Goal: Task Accomplishment & Management: Use online tool/utility

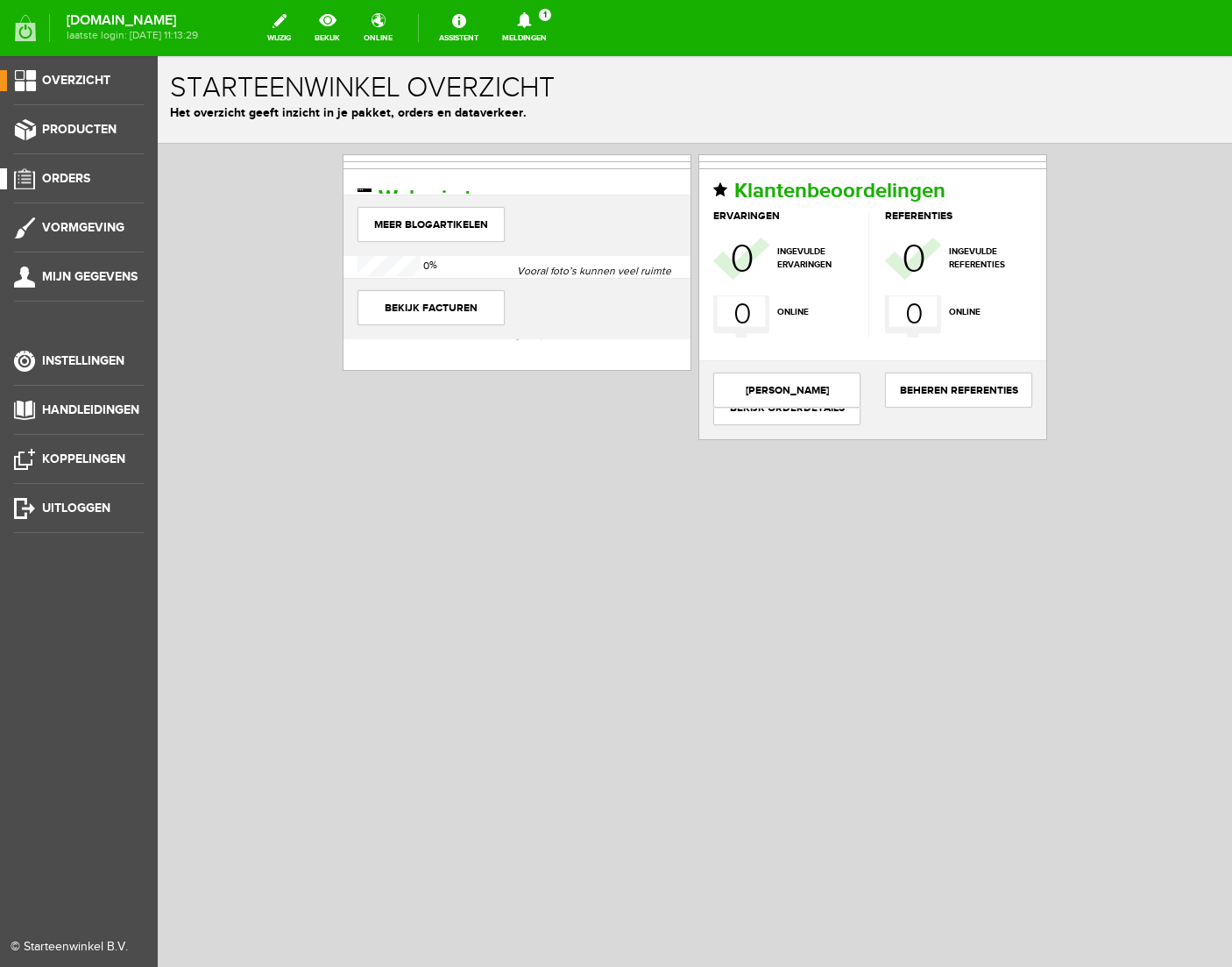
click at [65, 175] on span "Orders" at bounding box center [65, 178] width 49 height 15
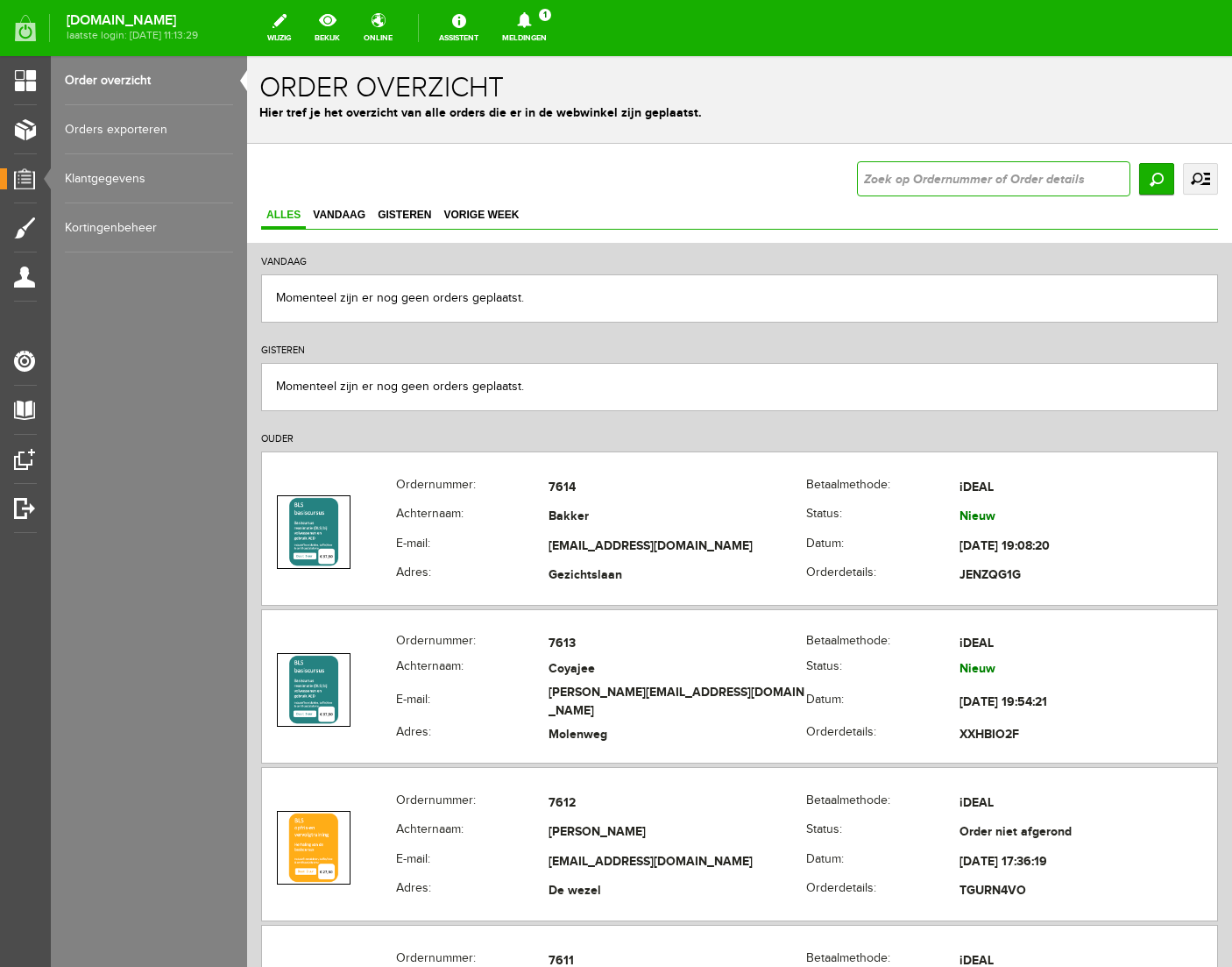
click at [931, 182] on input "text" at bounding box center [994, 179] width 274 height 35
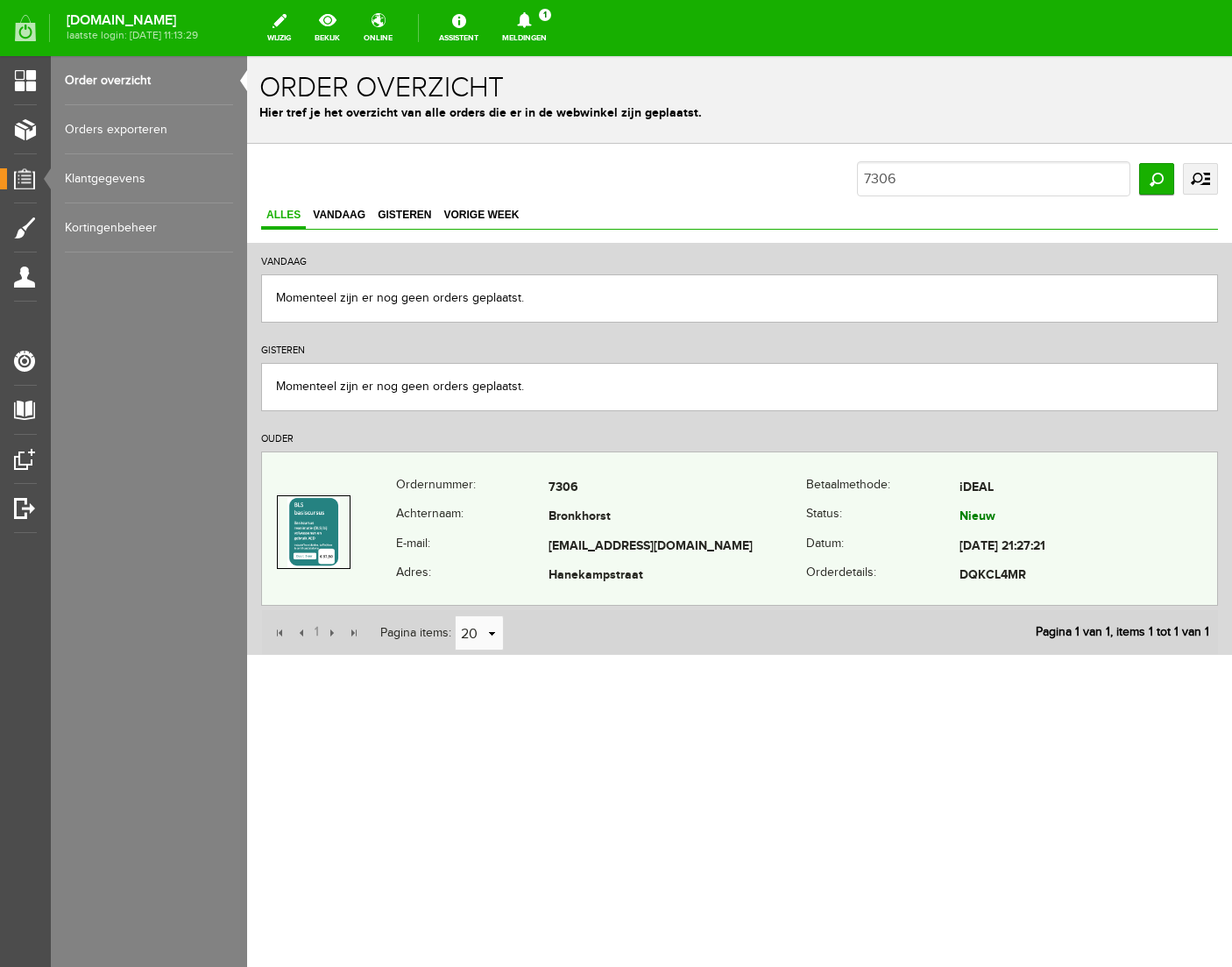
click at [538, 579] on th "Adres:" at bounding box center [472, 576] width 153 height 30
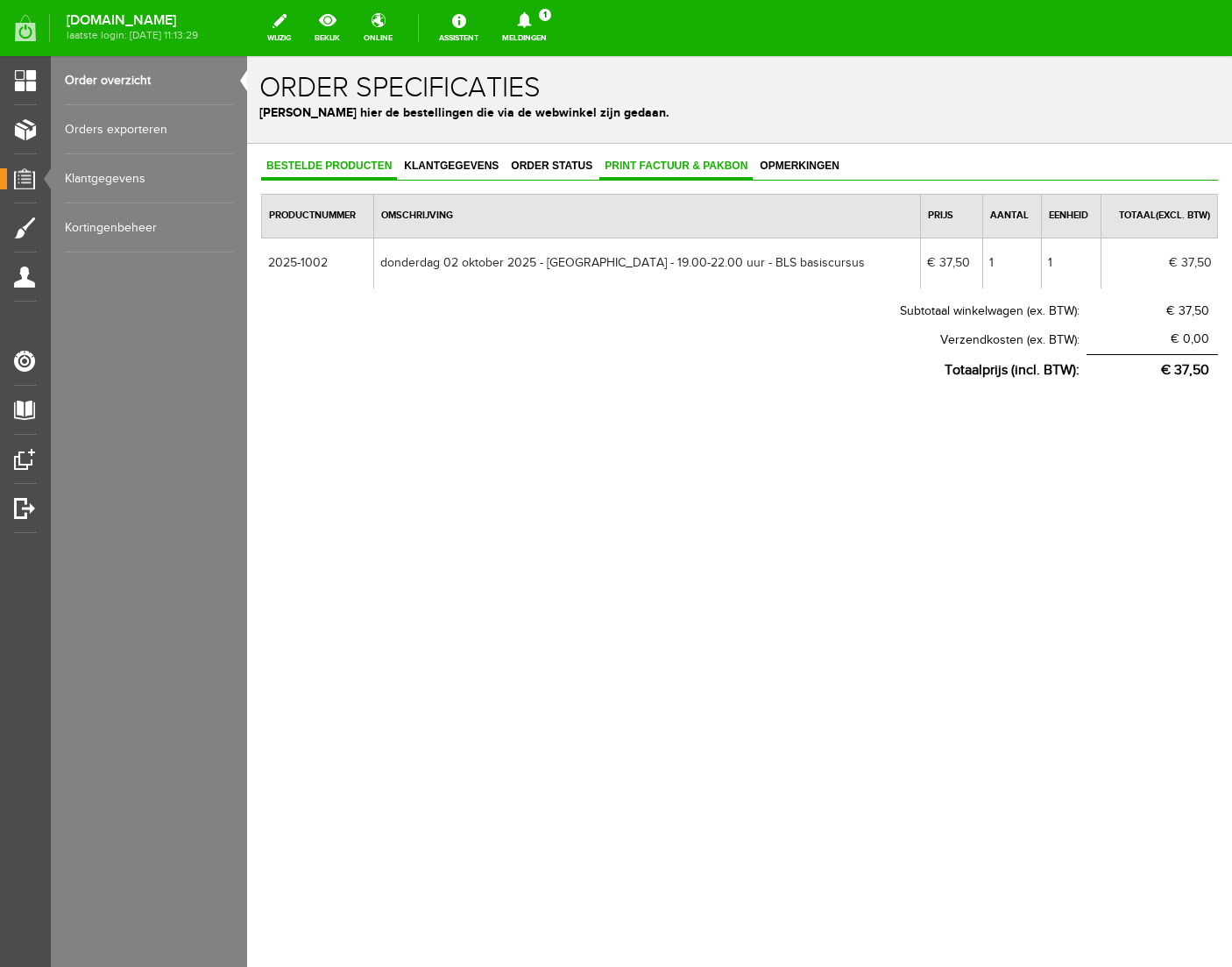
click at [675, 170] on span "Print factuur & pakbon" at bounding box center [676, 166] width 154 height 12
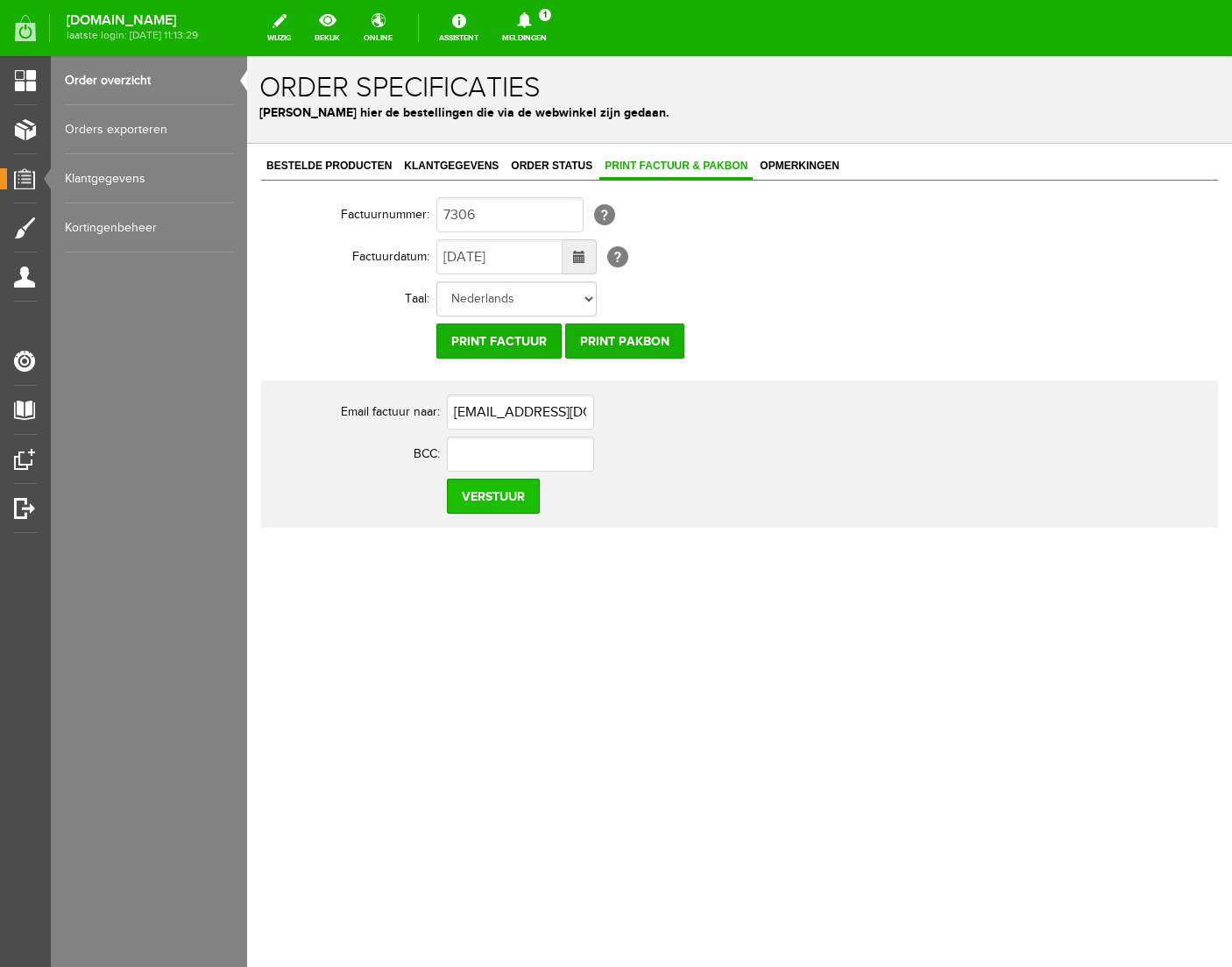
click at [491, 496] on input "Verstuur" at bounding box center [494, 495] width 93 height 35
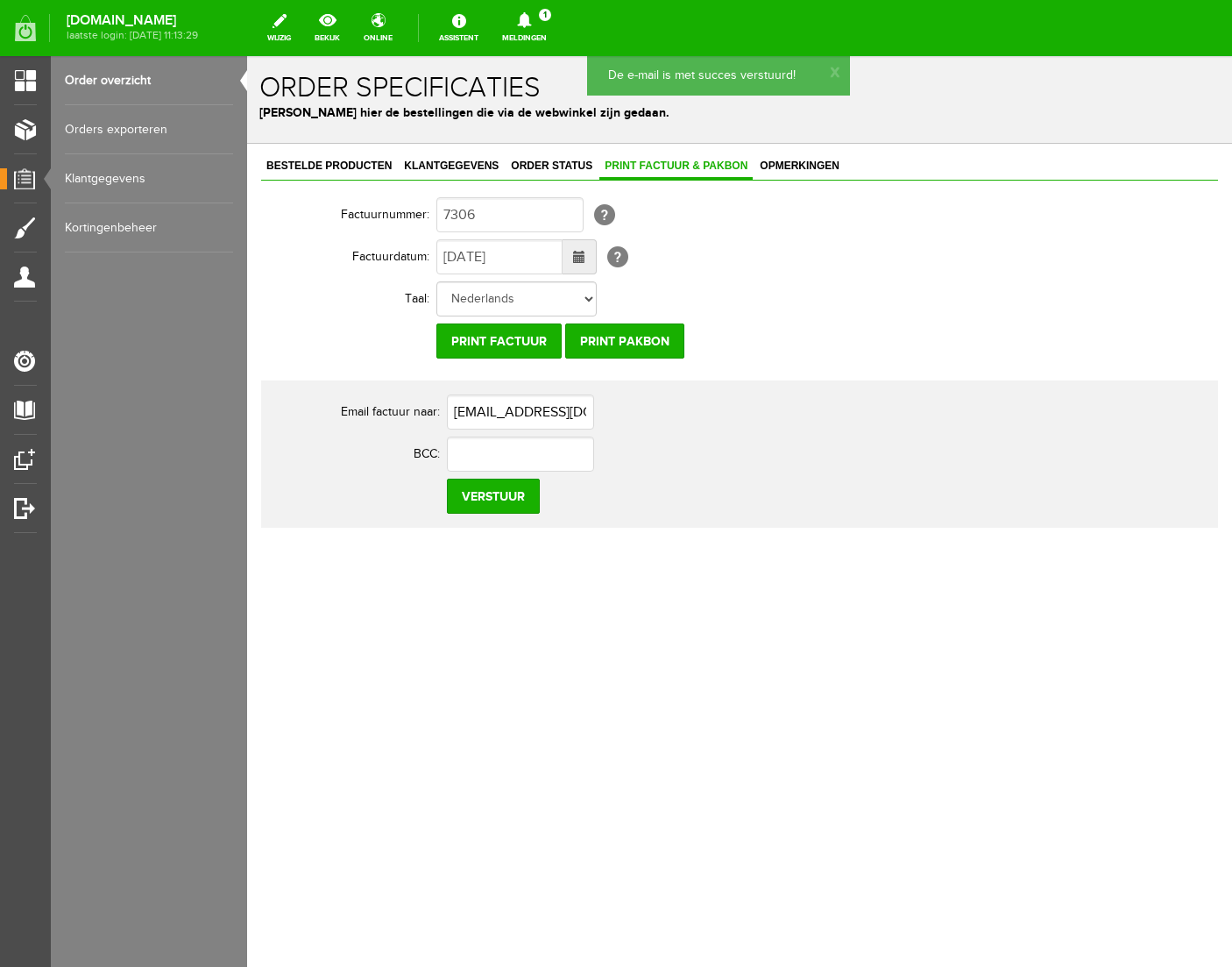
click at [134, 77] on link "Order overzicht" at bounding box center [149, 80] width 169 height 49
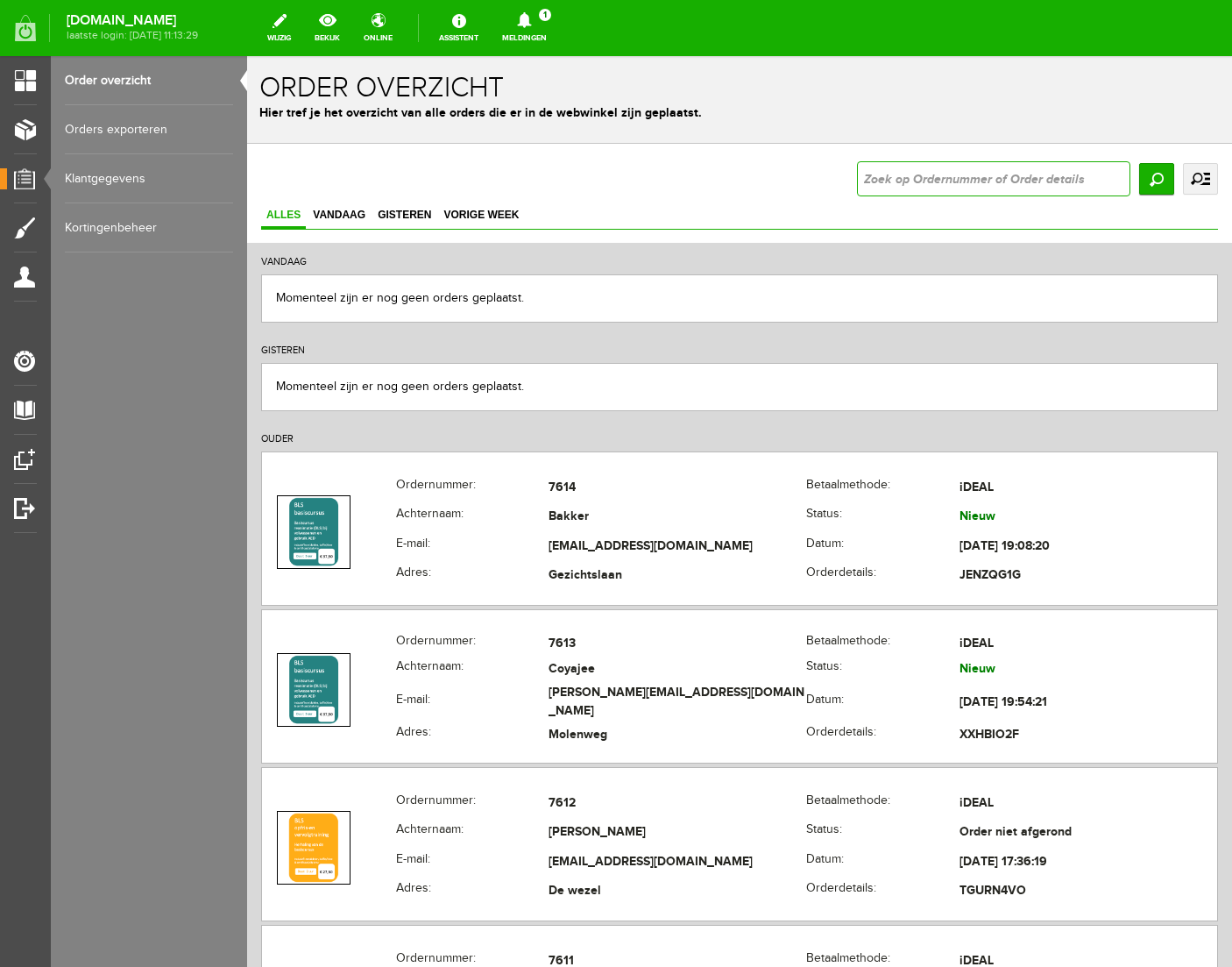
click at [1011, 178] on input "text" at bounding box center [994, 179] width 274 height 35
click at [1154, 185] on input "Zoeken" at bounding box center [1157, 179] width 35 height 32
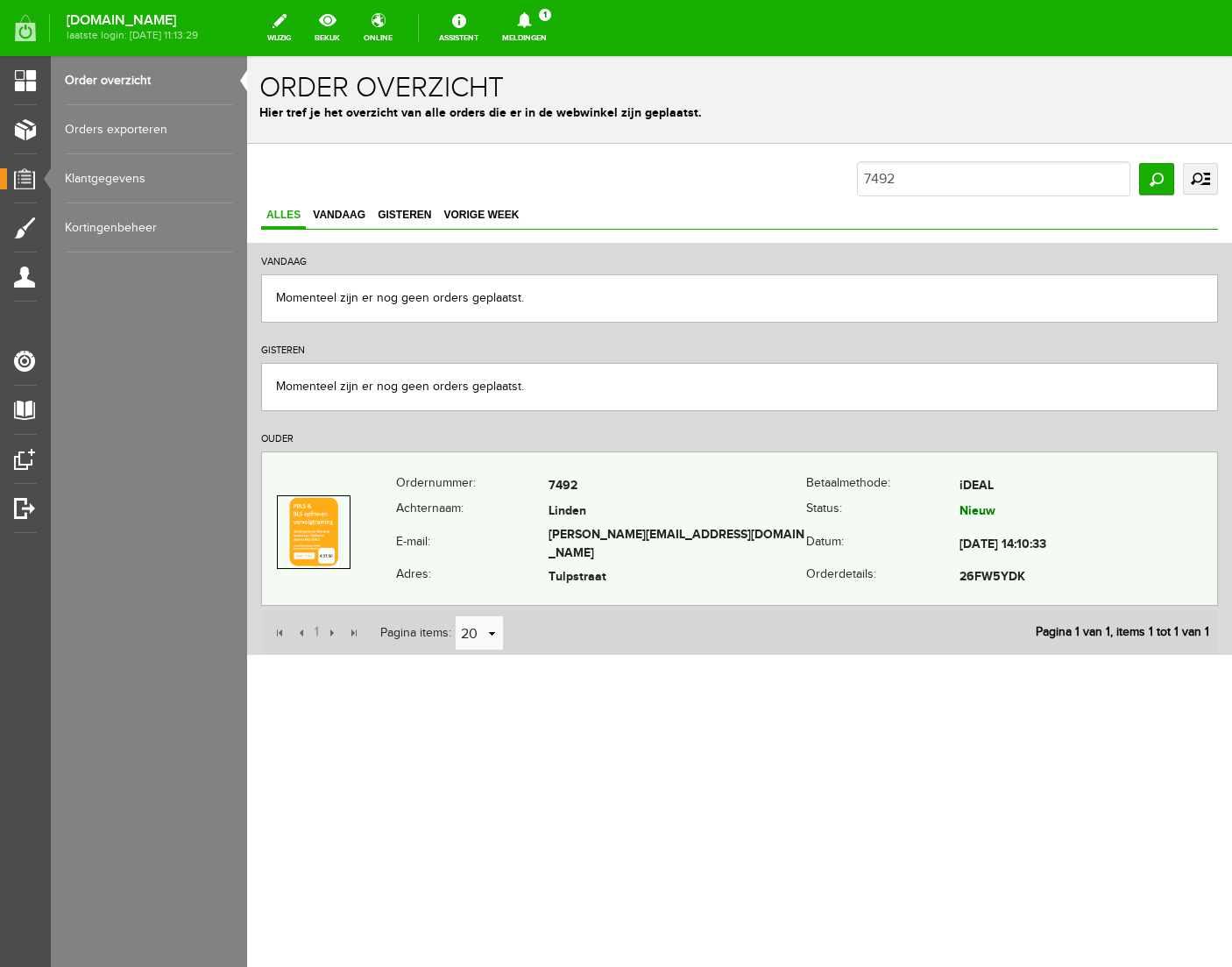
click at [493, 525] on th "Achternaam:" at bounding box center [472, 513] width 153 height 26
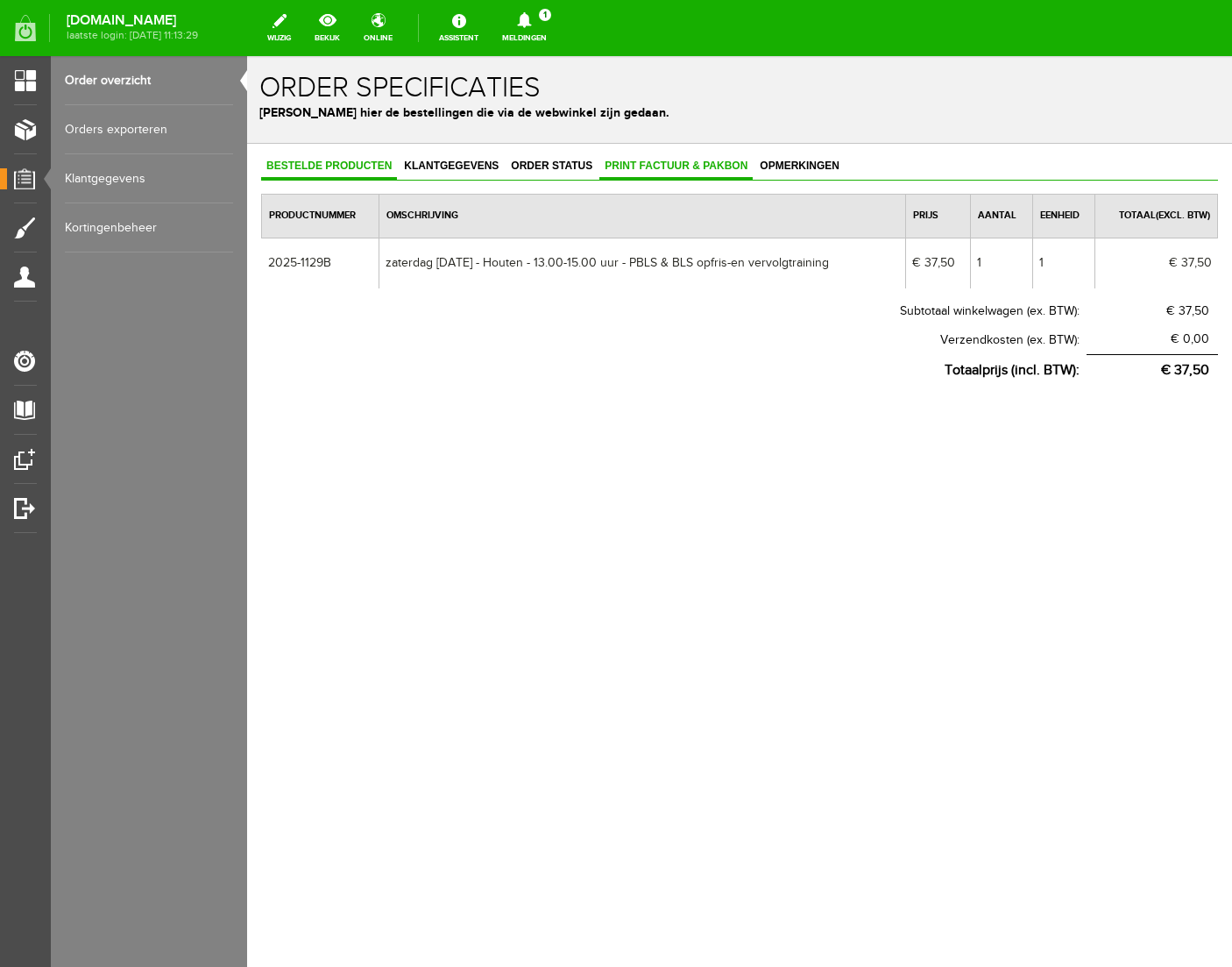
click at [681, 168] on span "Print factuur & pakbon" at bounding box center [676, 166] width 154 height 12
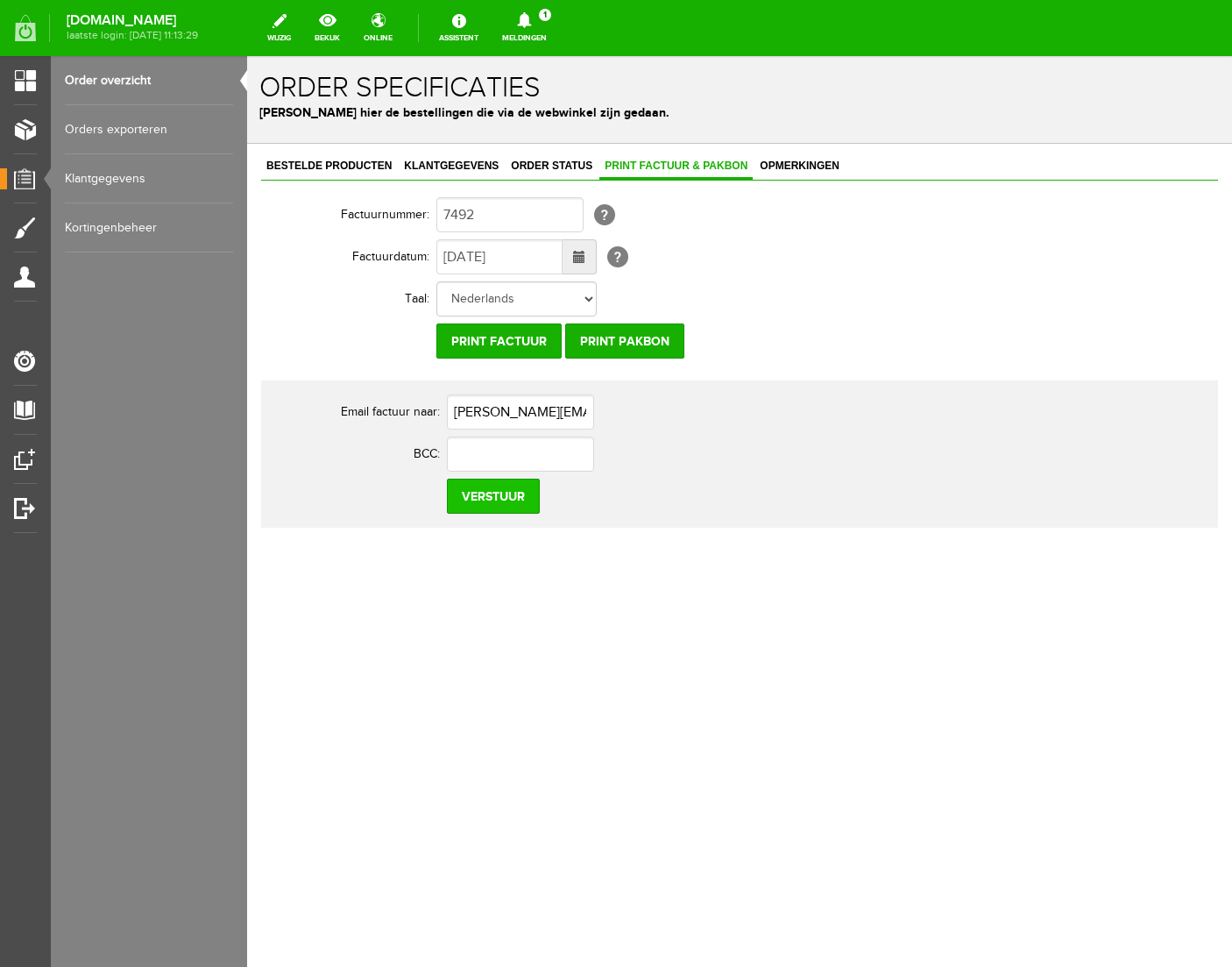
click at [476, 501] on input "Verstuur" at bounding box center [494, 495] width 93 height 35
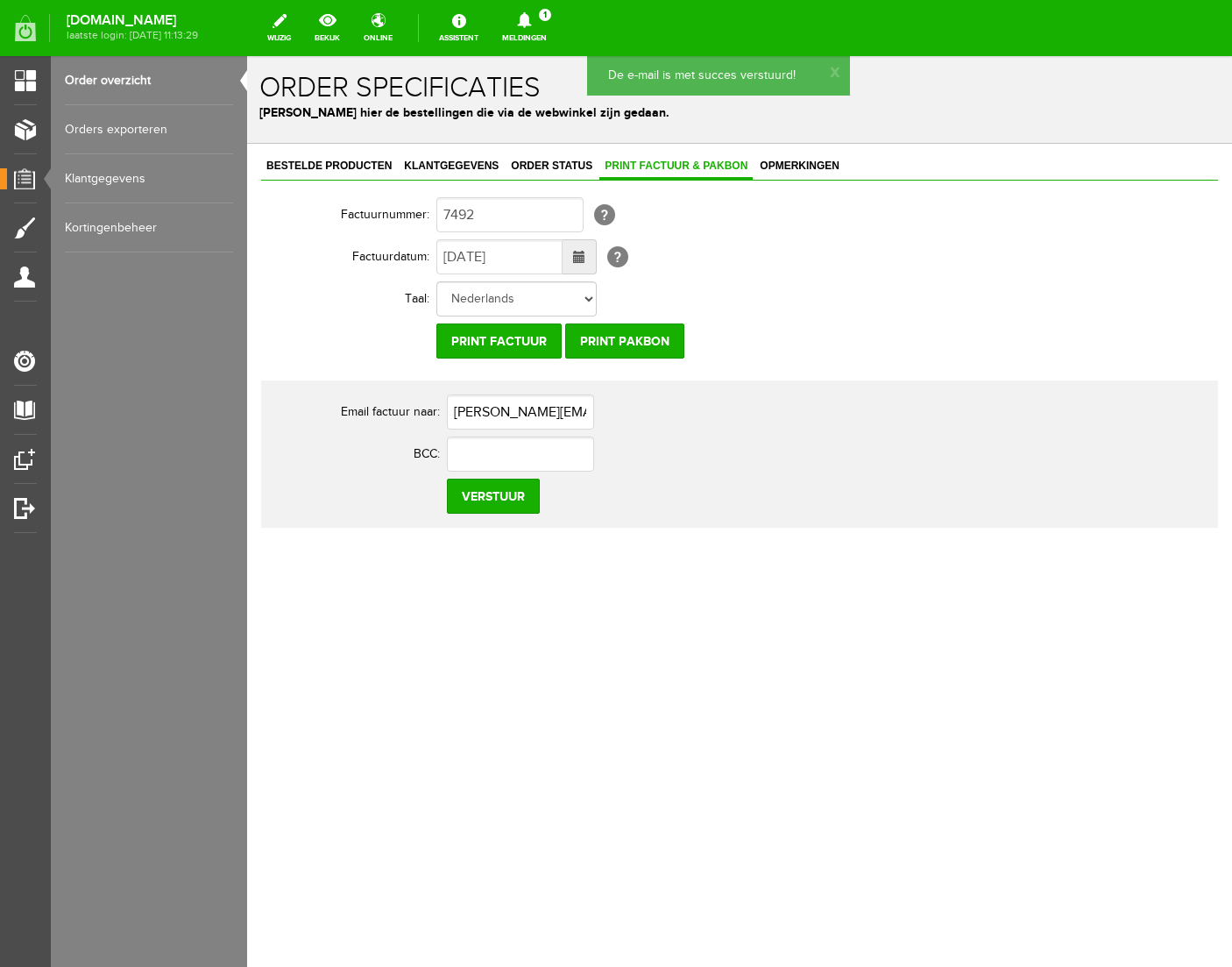
click at [133, 73] on link "Order overzicht" at bounding box center [149, 80] width 169 height 49
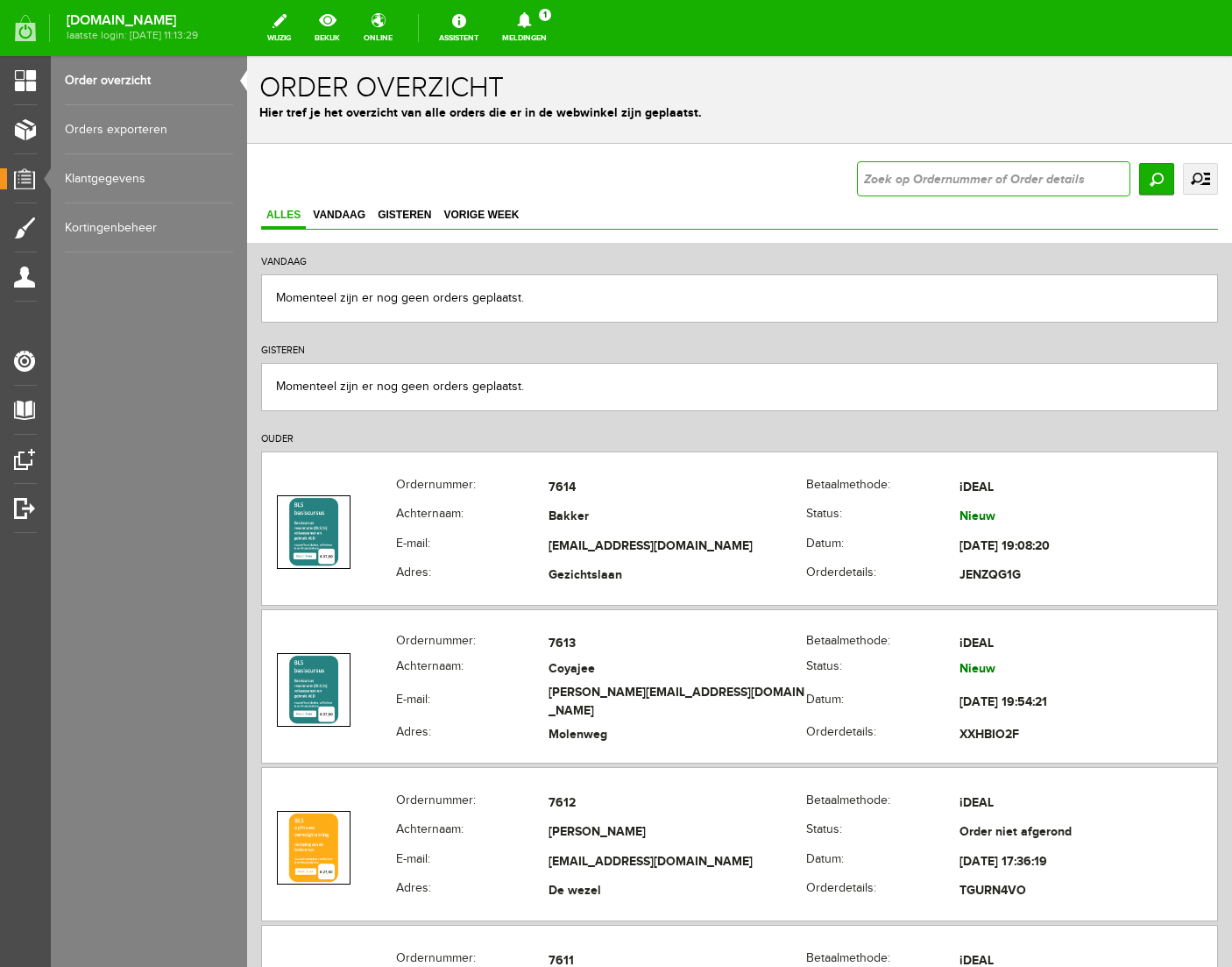
click at [979, 174] on input "text" at bounding box center [994, 179] width 274 height 35
type input "7396"
click at [1158, 181] on input "Zoeken" at bounding box center [1157, 179] width 35 height 32
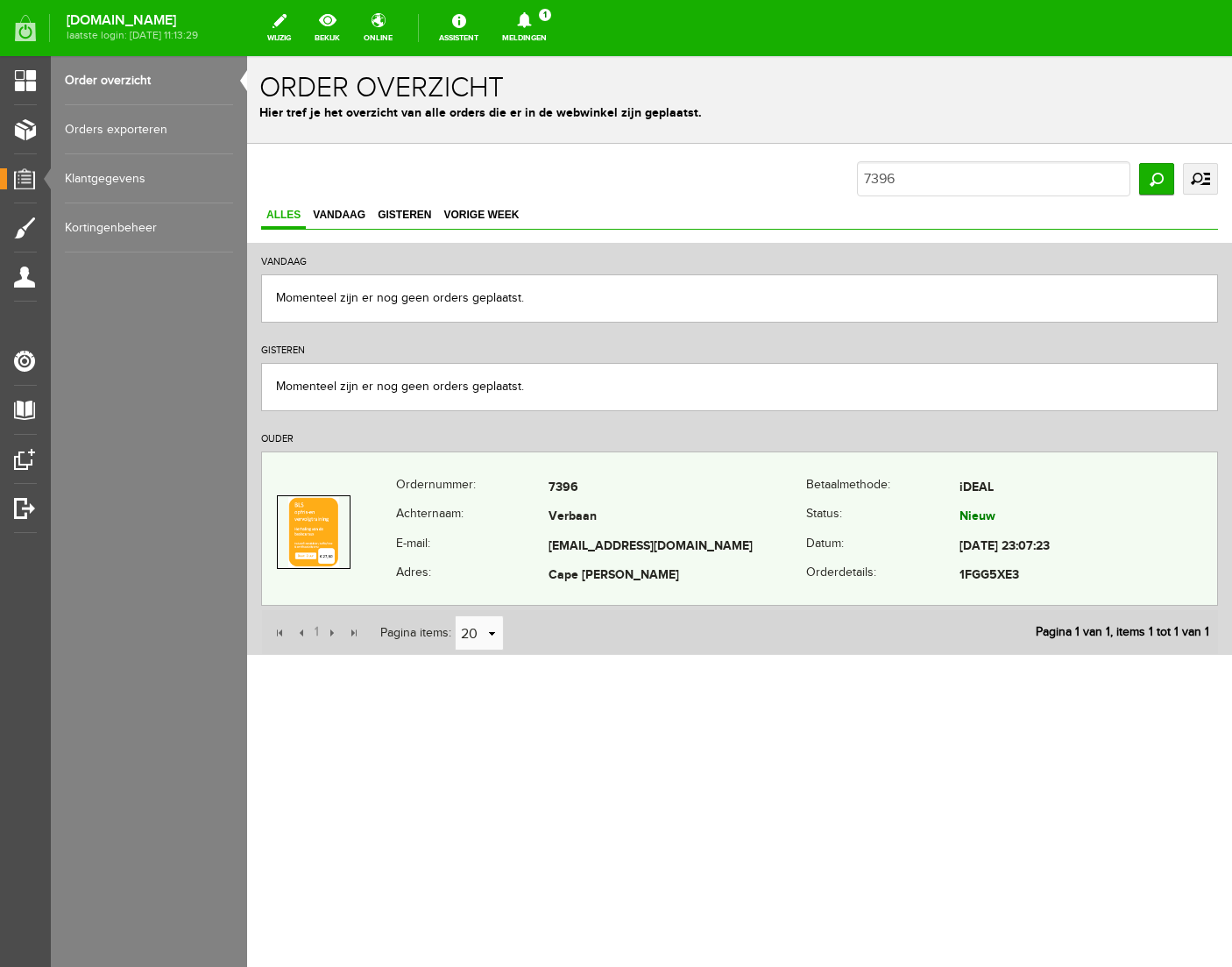
click at [787, 512] on td "Verbaan" at bounding box center [678, 518] width 258 height 30
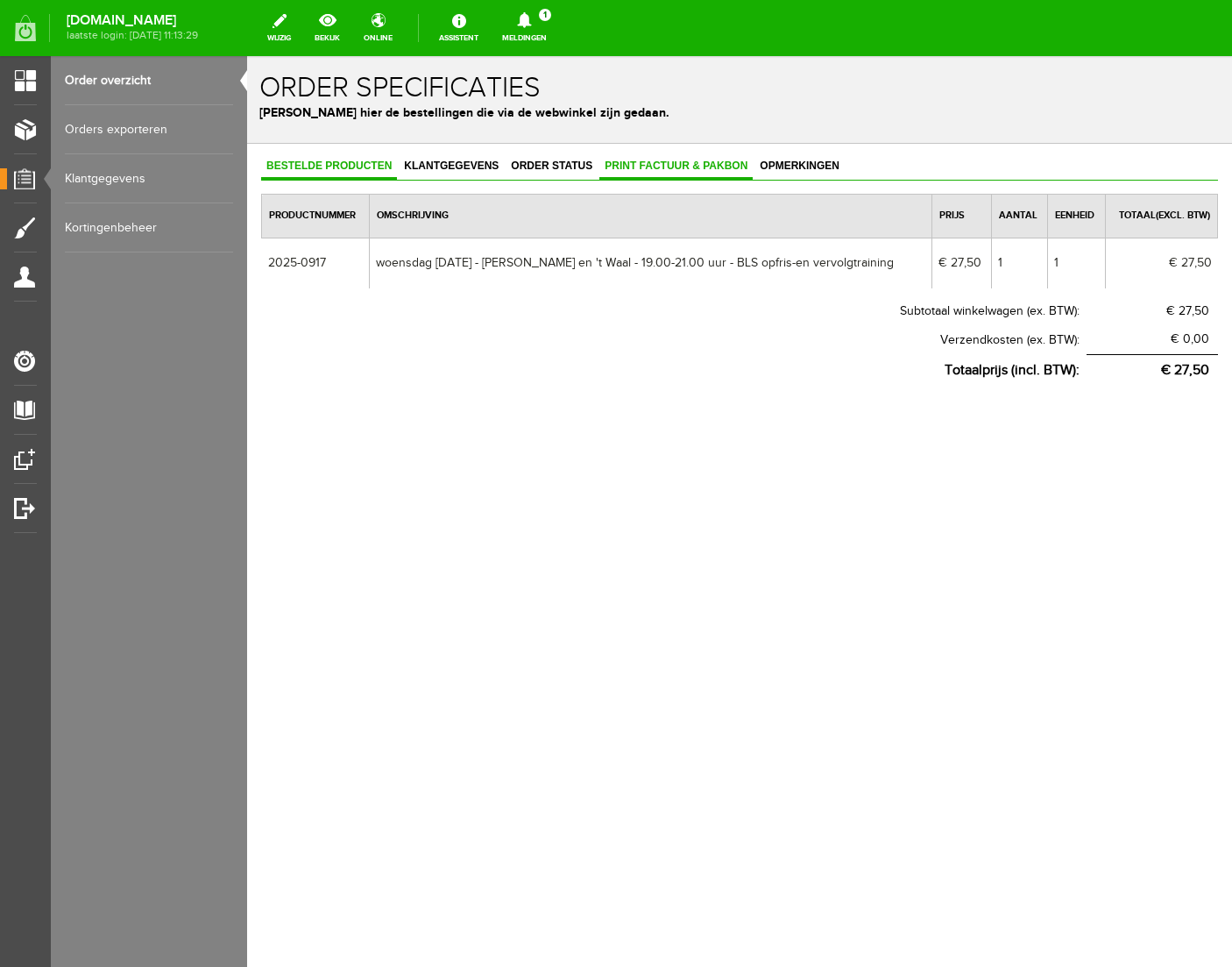
click at [726, 167] on span "Print factuur & pakbon" at bounding box center [676, 166] width 154 height 12
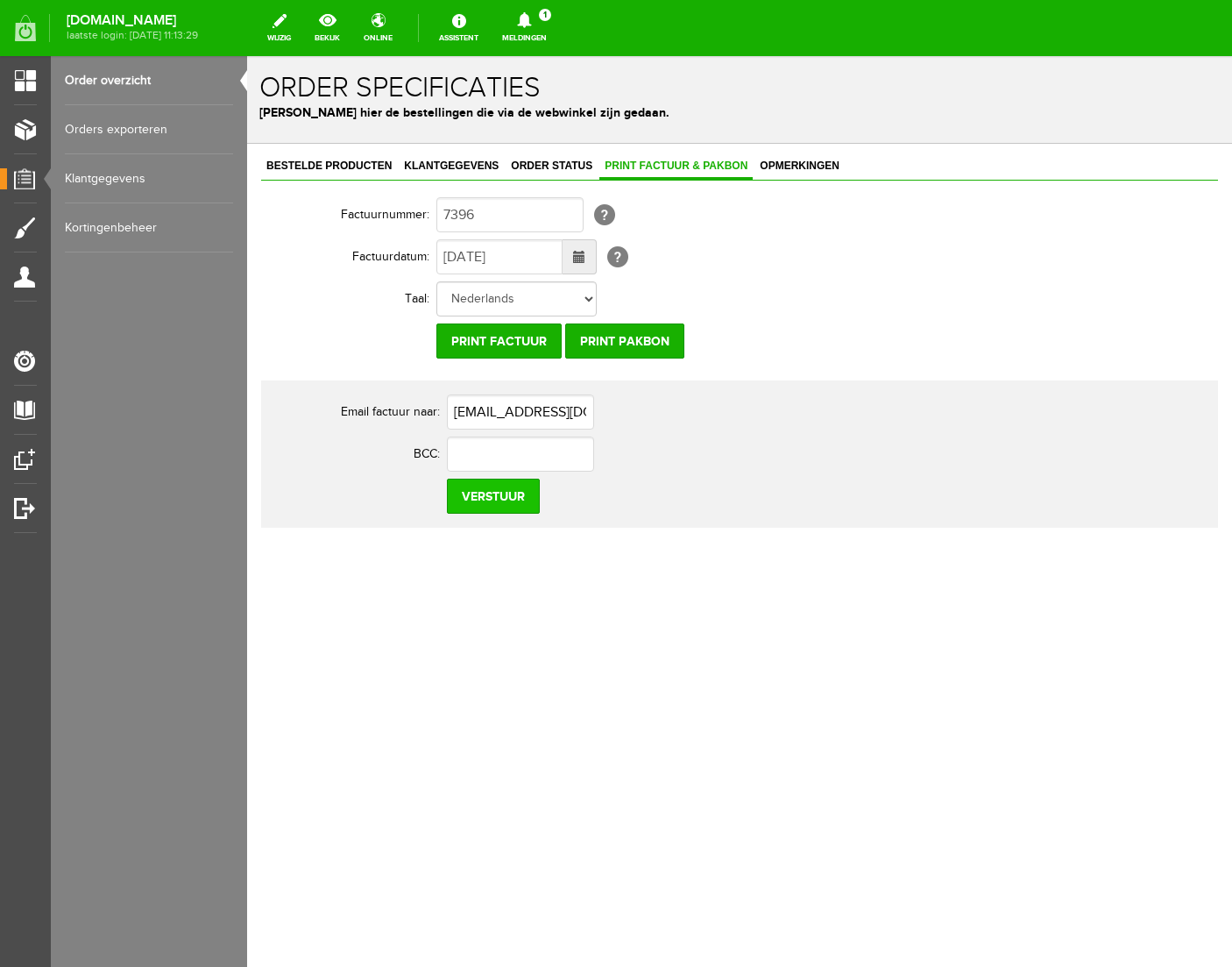
click at [476, 496] on input "Verstuur" at bounding box center [494, 495] width 93 height 35
